Goal: Task Accomplishment & Management: Manage account settings

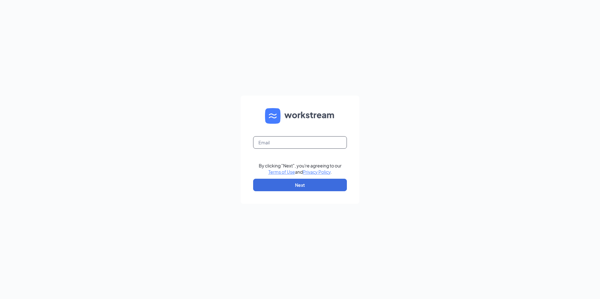
click at [276, 143] on input "text" at bounding box center [300, 142] width 94 height 12
type input "madlutzinc@gmail.com"
click at [296, 185] on button "Next" at bounding box center [300, 185] width 94 height 12
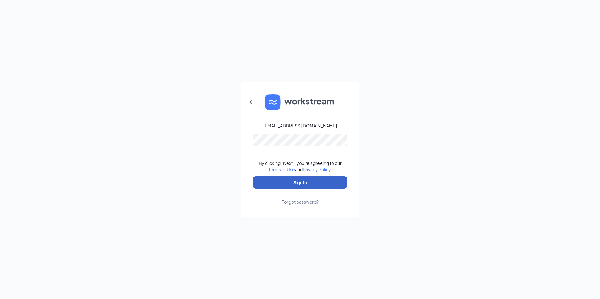
click at [290, 183] on button "Sign In" at bounding box center [300, 182] width 94 height 12
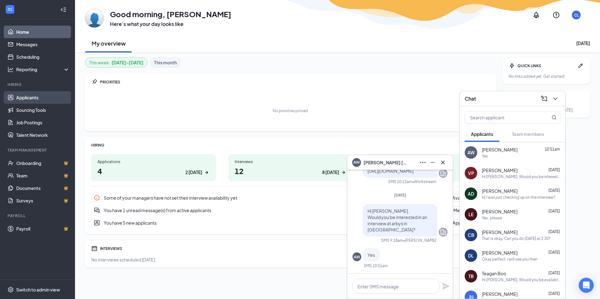
click at [35, 96] on link "Applicants" at bounding box center [42, 97] width 53 height 12
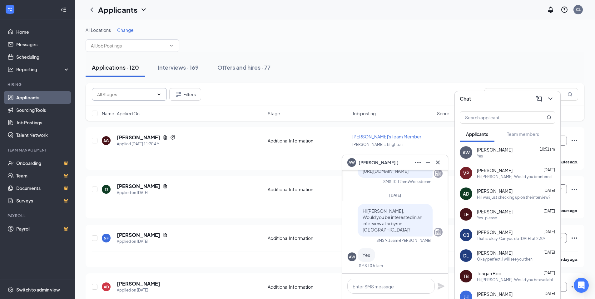
click at [131, 98] on span at bounding box center [129, 94] width 75 height 12
click at [138, 46] on input "text" at bounding box center [129, 45] width 76 height 7
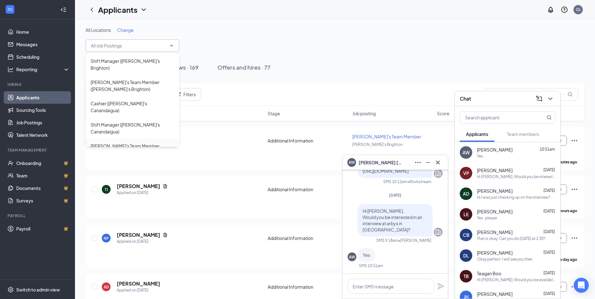
scroll to position [62, 0]
click at [146, 192] on div "[PERSON_NAME]'s Team Member ([PERSON_NAME]'s Geneseo)" at bounding box center [133, 199] width 84 height 14
type input "[PERSON_NAME]'s Team Member ([PERSON_NAME]'s Geneseo)"
